Goal: Find specific page/section: Find specific page/section

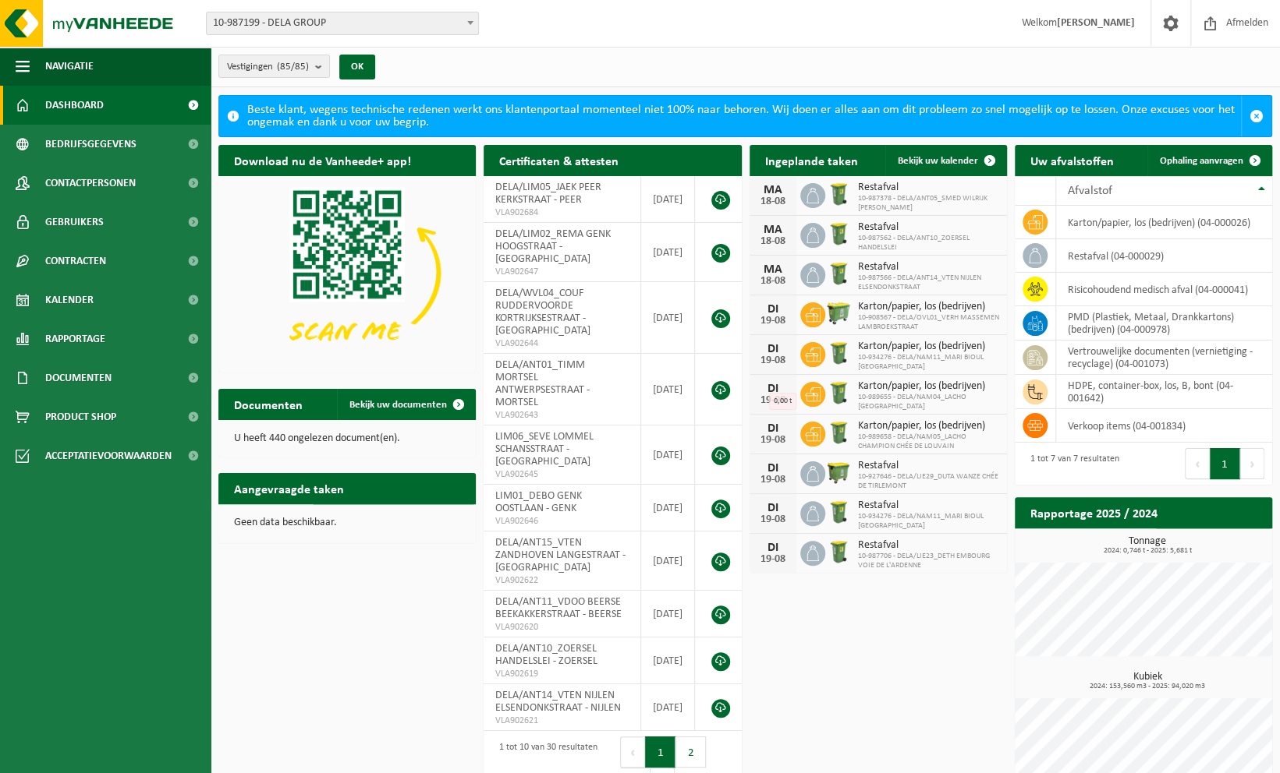
click at [285, 21] on span "10-987199 - DELA GROUP" at bounding box center [342, 23] width 271 height 22
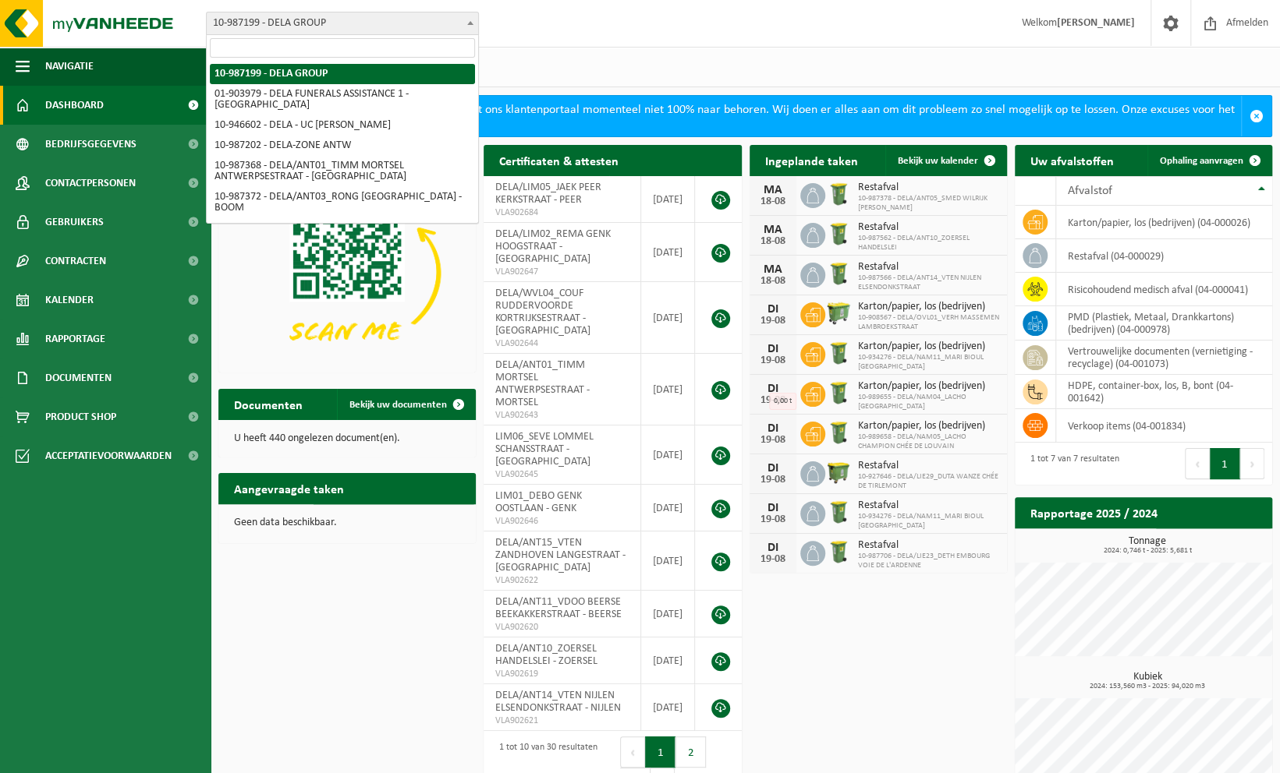
click at [282, 52] on input "search" at bounding box center [342, 47] width 265 height 19
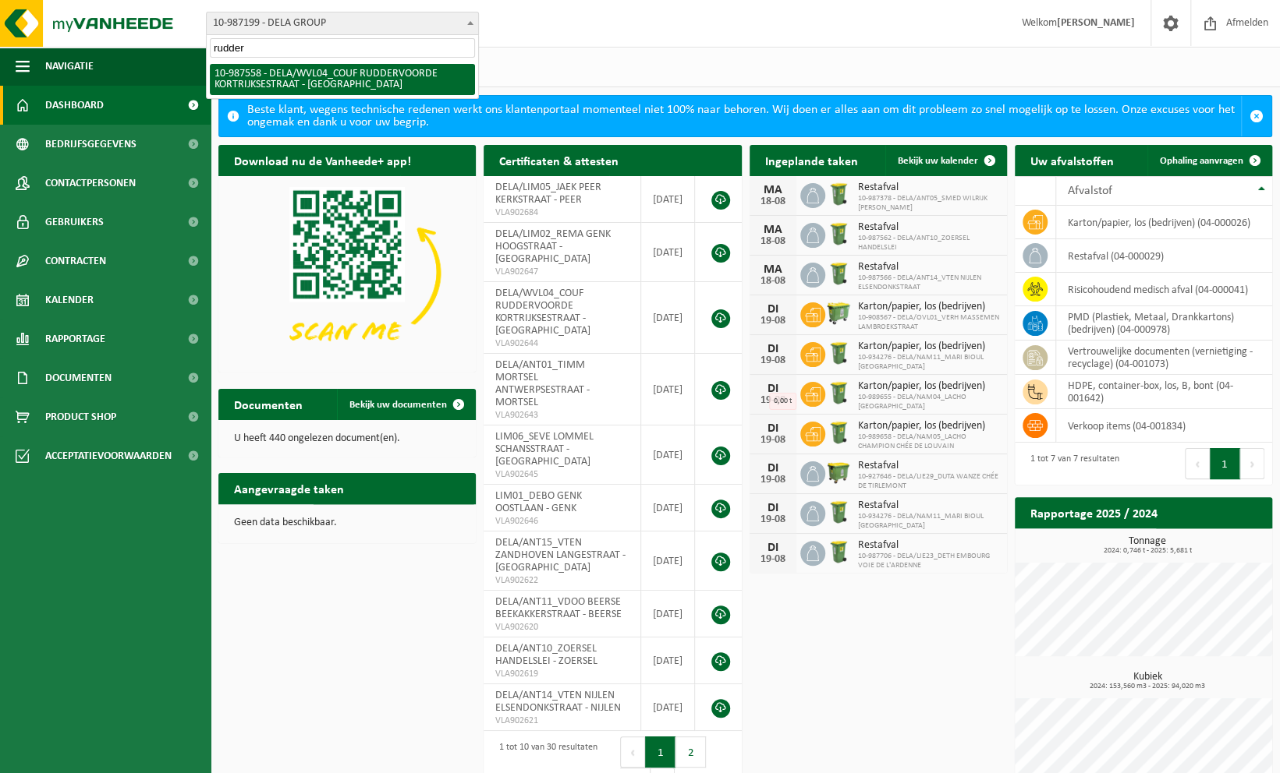
type input "rudder"
select select "167230"
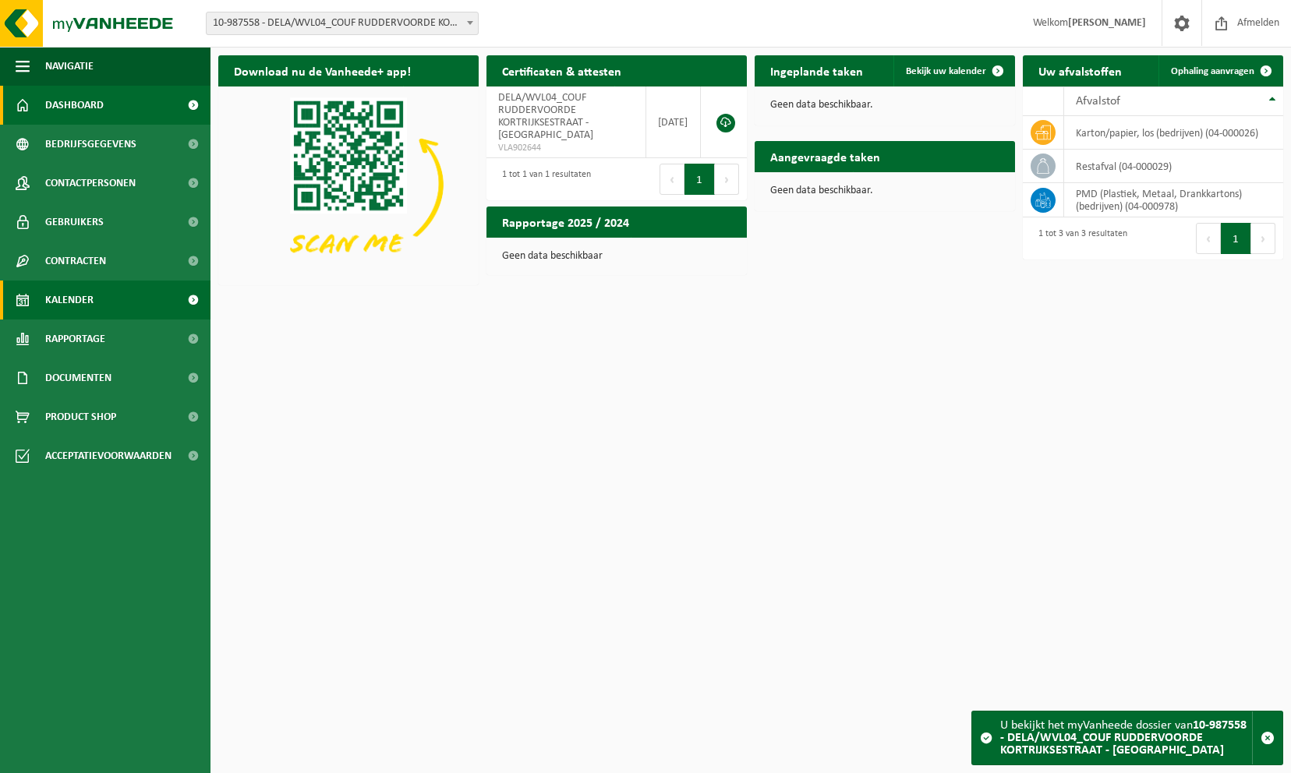
click at [81, 297] on span "Kalender" at bounding box center [69, 300] width 48 height 39
